Goal: Use online tool/utility: Utilize a website feature to perform a specific function

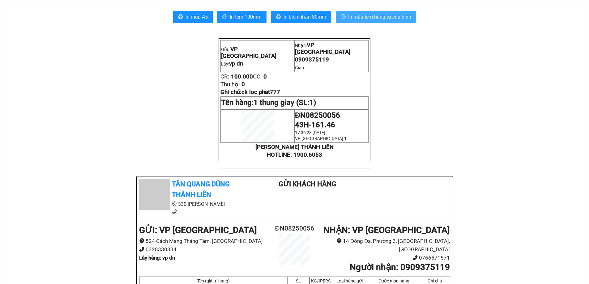
click at [373, 15] on span "In mẫu tem hàng tự cấu hình" at bounding box center [379, 17] width 63 height 8
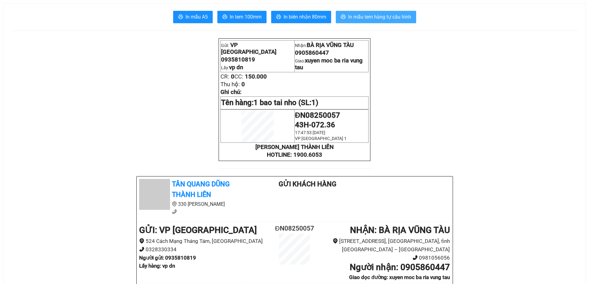
click at [381, 16] on span "In mẫu tem hàng tự cấu hình" at bounding box center [379, 17] width 63 height 8
